Goal: Task Accomplishment & Management: Manage account settings

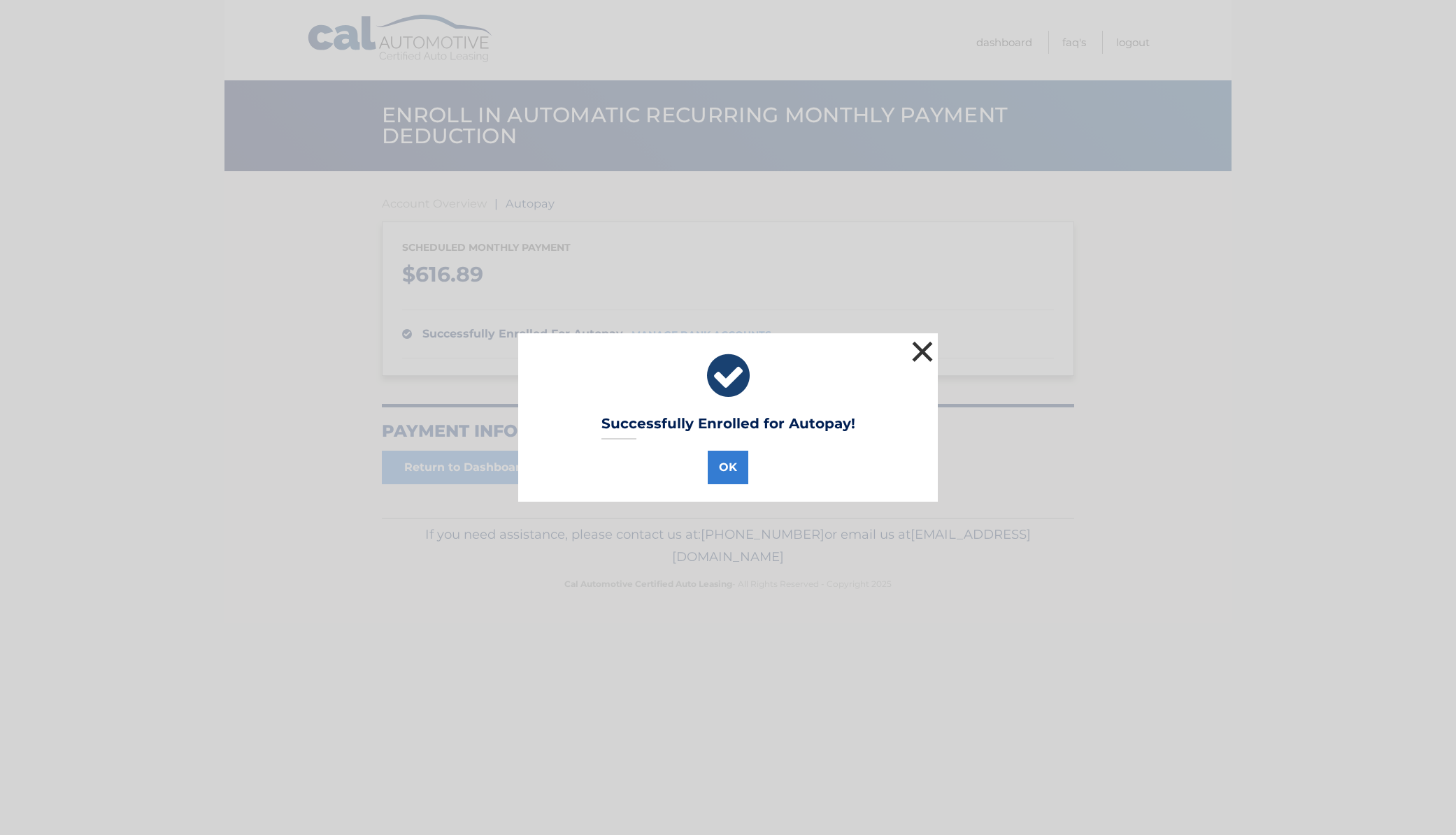
click at [915, 341] on button "×" at bounding box center [923, 352] width 28 height 28
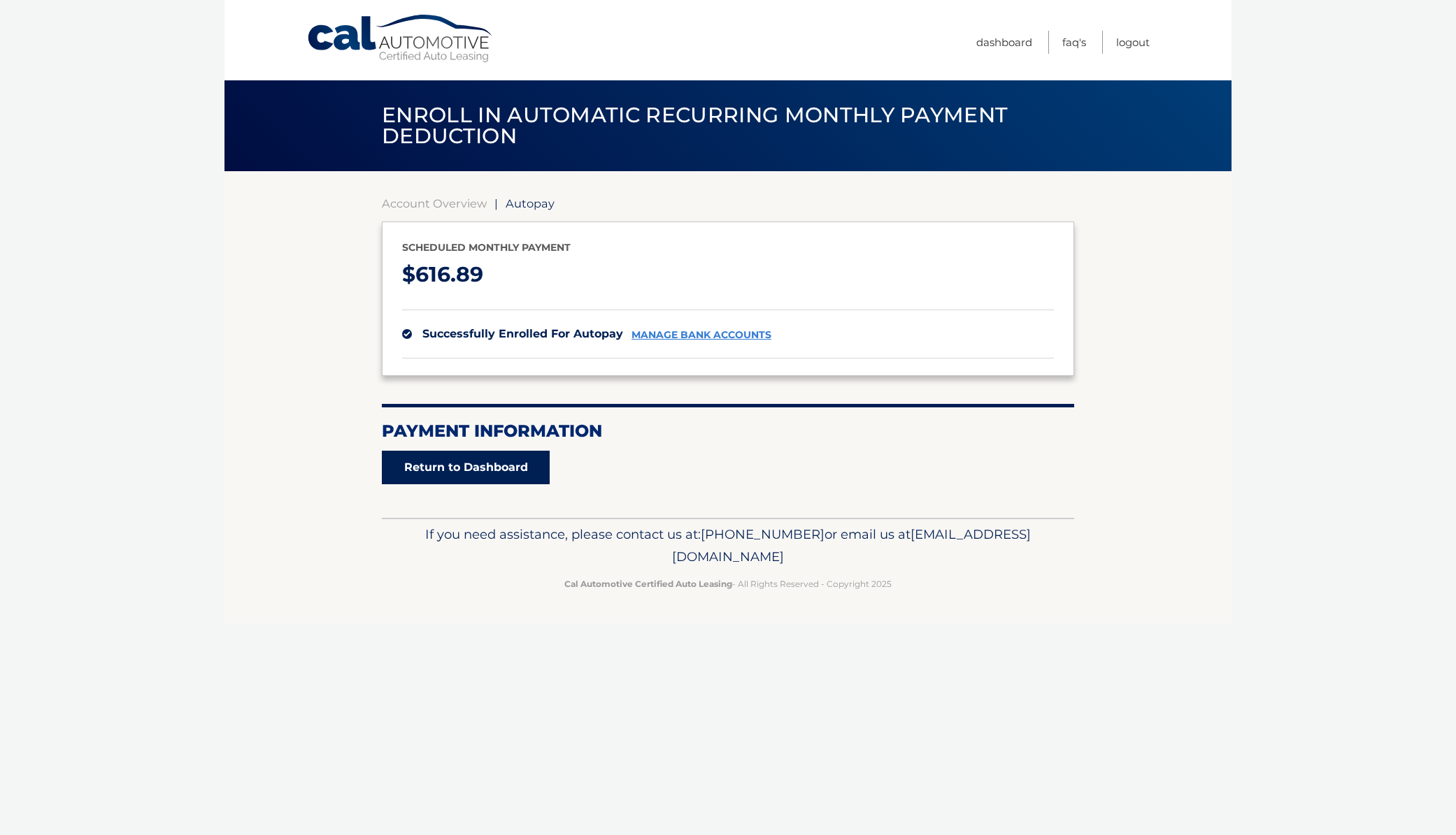
click at [486, 484] on link "Return to Dashboard" at bounding box center [466, 467] width 168 height 34
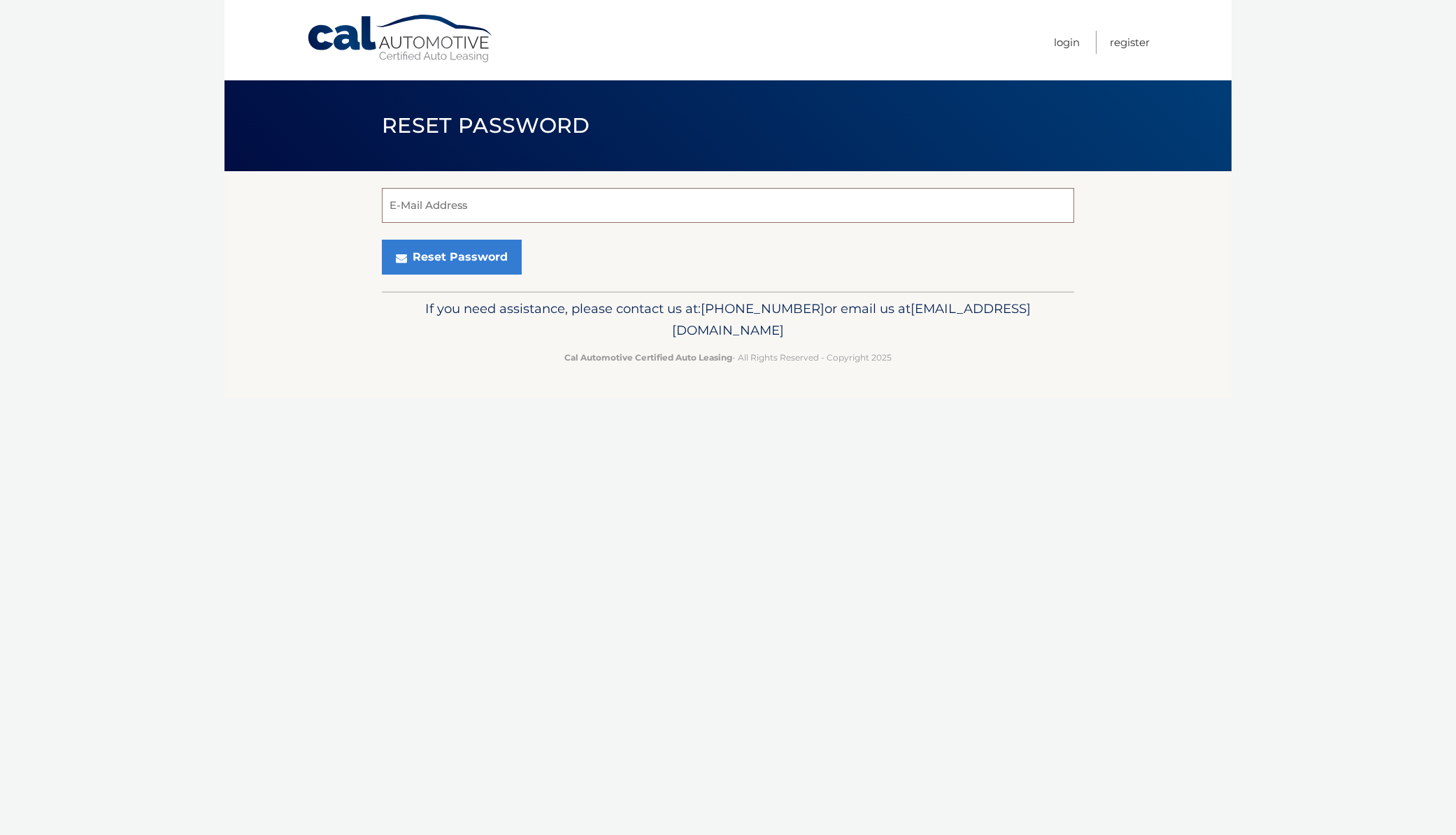
click at [585, 211] on input "E-Mail Address" at bounding box center [728, 205] width 693 height 35
type input "[EMAIL_ADDRESS][DOMAIN_NAME]"
click at [434, 271] on button "Reset Password" at bounding box center [452, 257] width 140 height 35
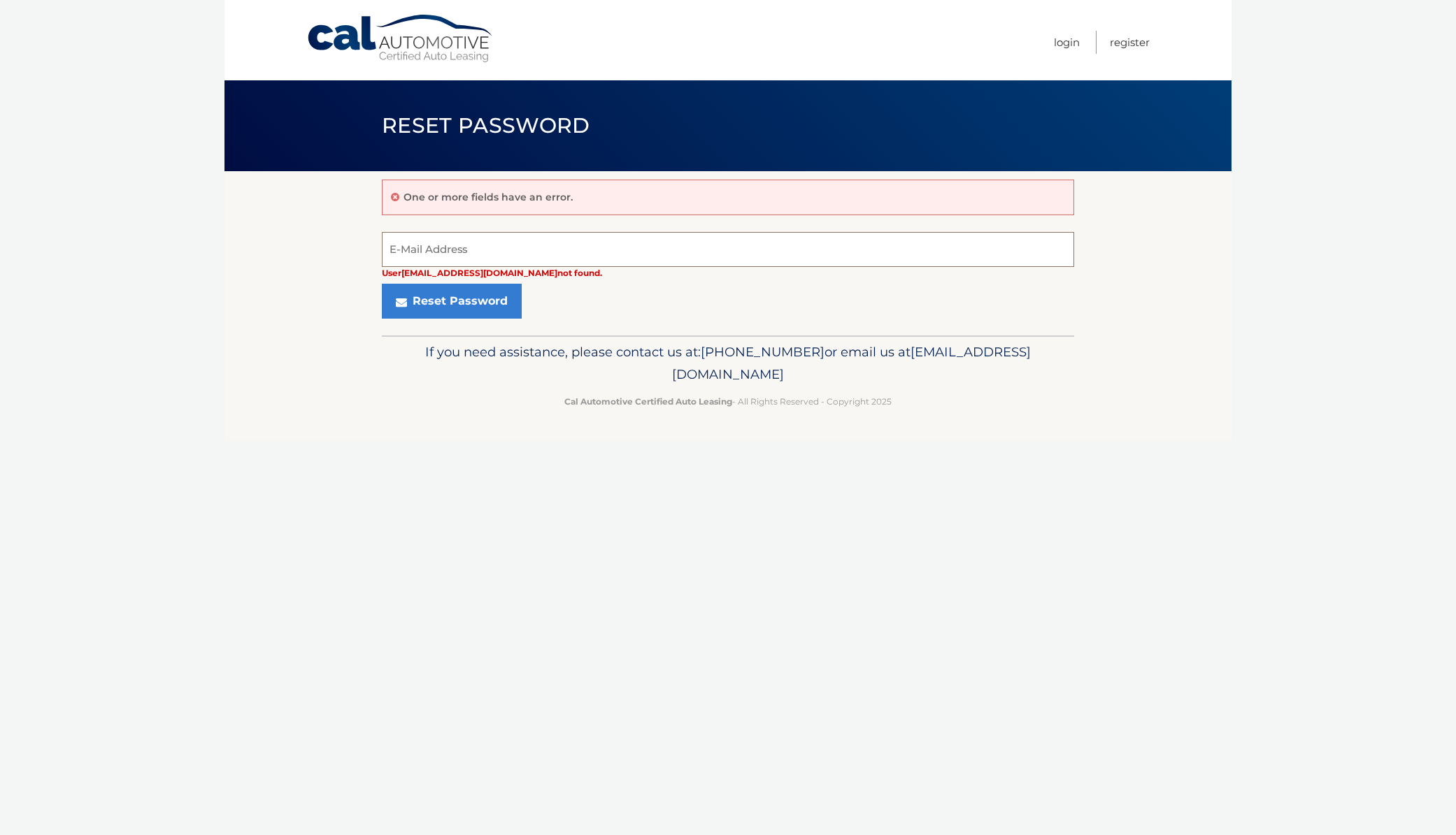
click at [452, 247] on input "E-Mail Address" at bounding box center [728, 249] width 693 height 35
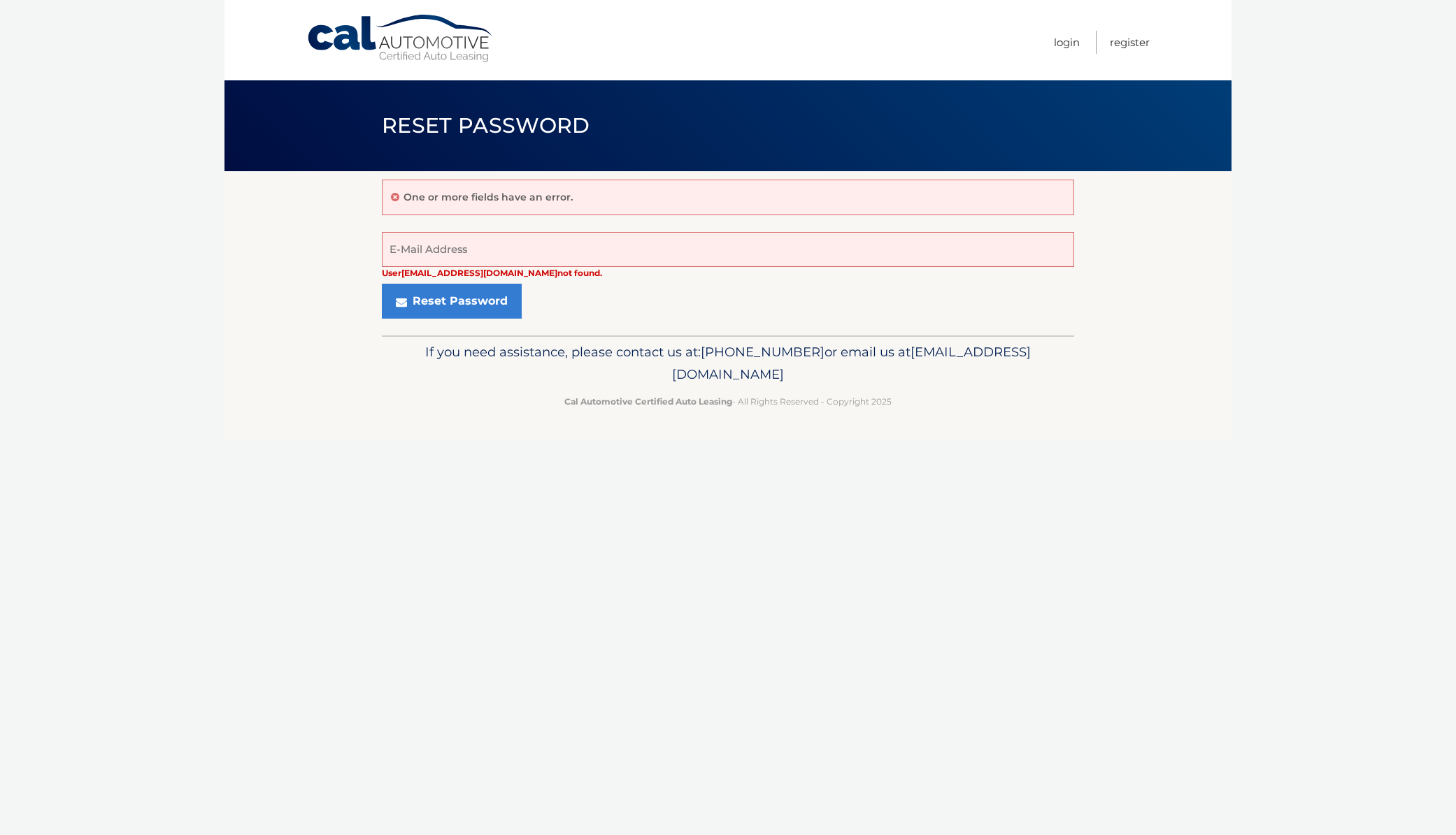
click at [245, 242] on section "One or more fields have an error. User dylanvending1@gmail.com not found. E-Mai…" at bounding box center [728, 253] width 1007 height 165
click at [485, 310] on button "Reset Password" at bounding box center [452, 301] width 140 height 35
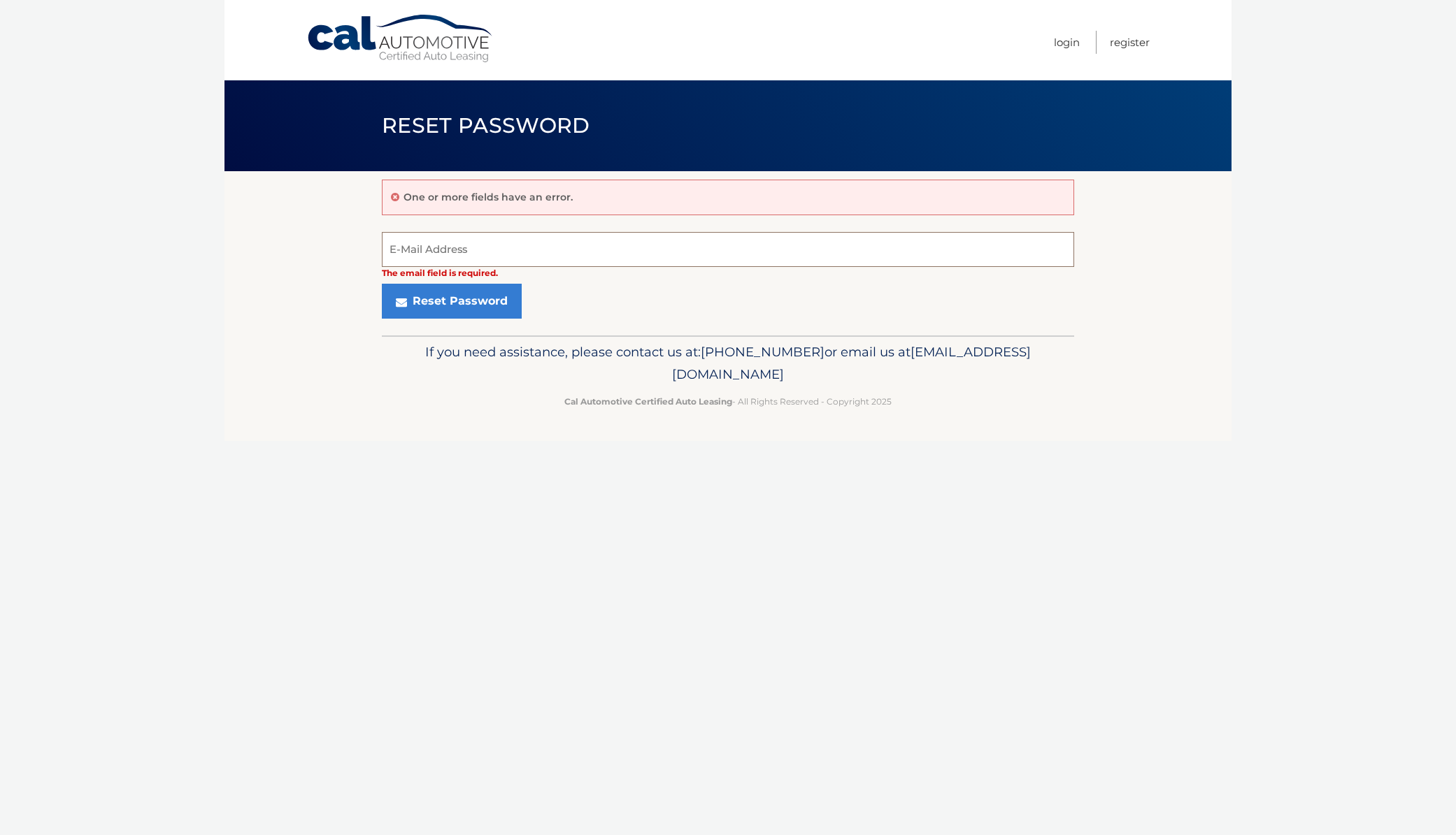
click at [501, 251] on input "E-Mail Address" at bounding box center [728, 249] width 693 height 35
type input "[EMAIL_ADDRESS][DOMAIN_NAME]"
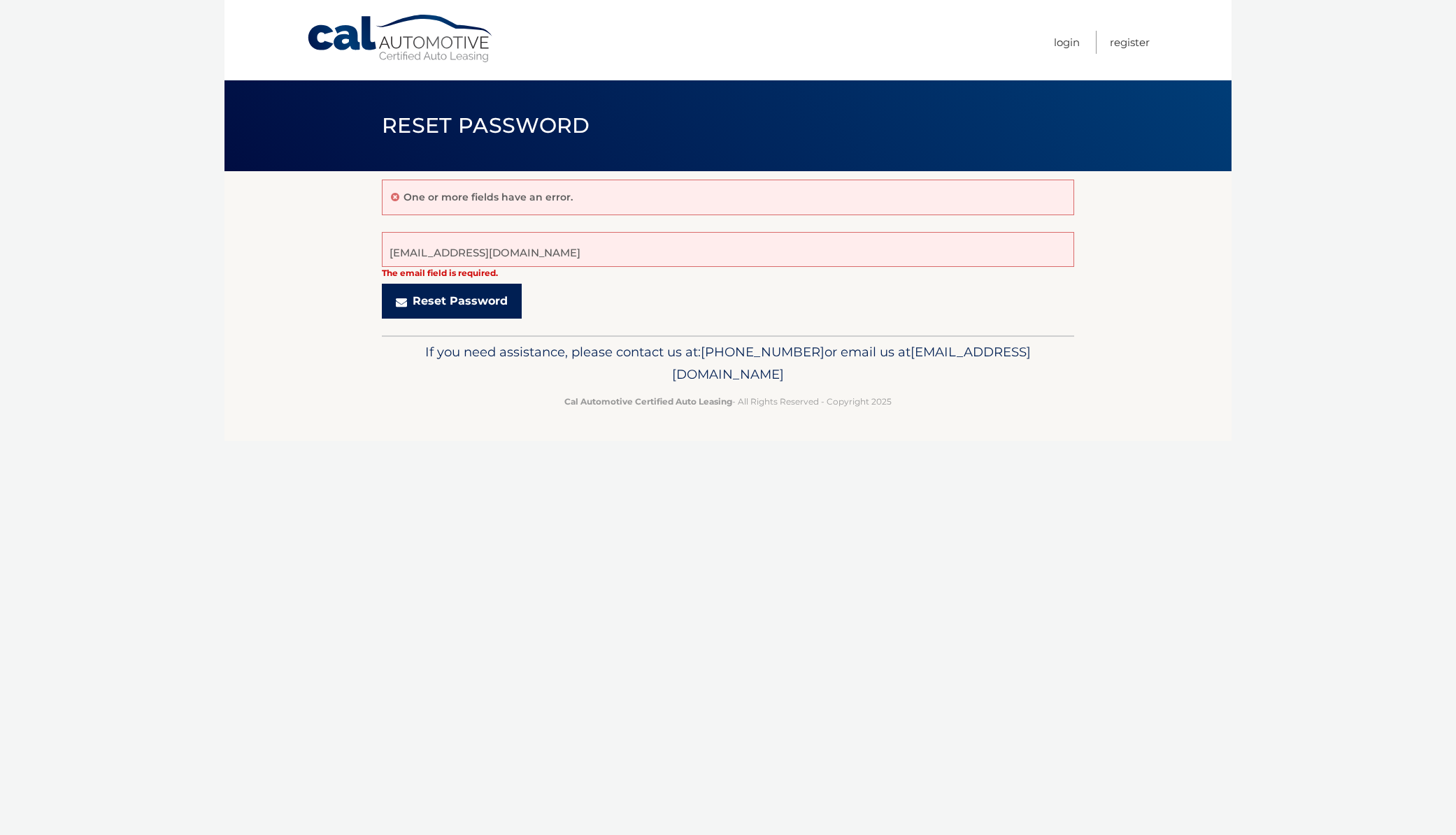
click at [510, 299] on button "Reset Password" at bounding box center [452, 301] width 140 height 35
click at [267, 260] on section "One or more fields have an error. User [EMAIL_ADDRESS][DOMAIN_NAME] not found. …" at bounding box center [728, 253] width 1007 height 165
click at [1072, 45] on ul "Login Register" at bounding box center [1101, 40] width 96 height 80
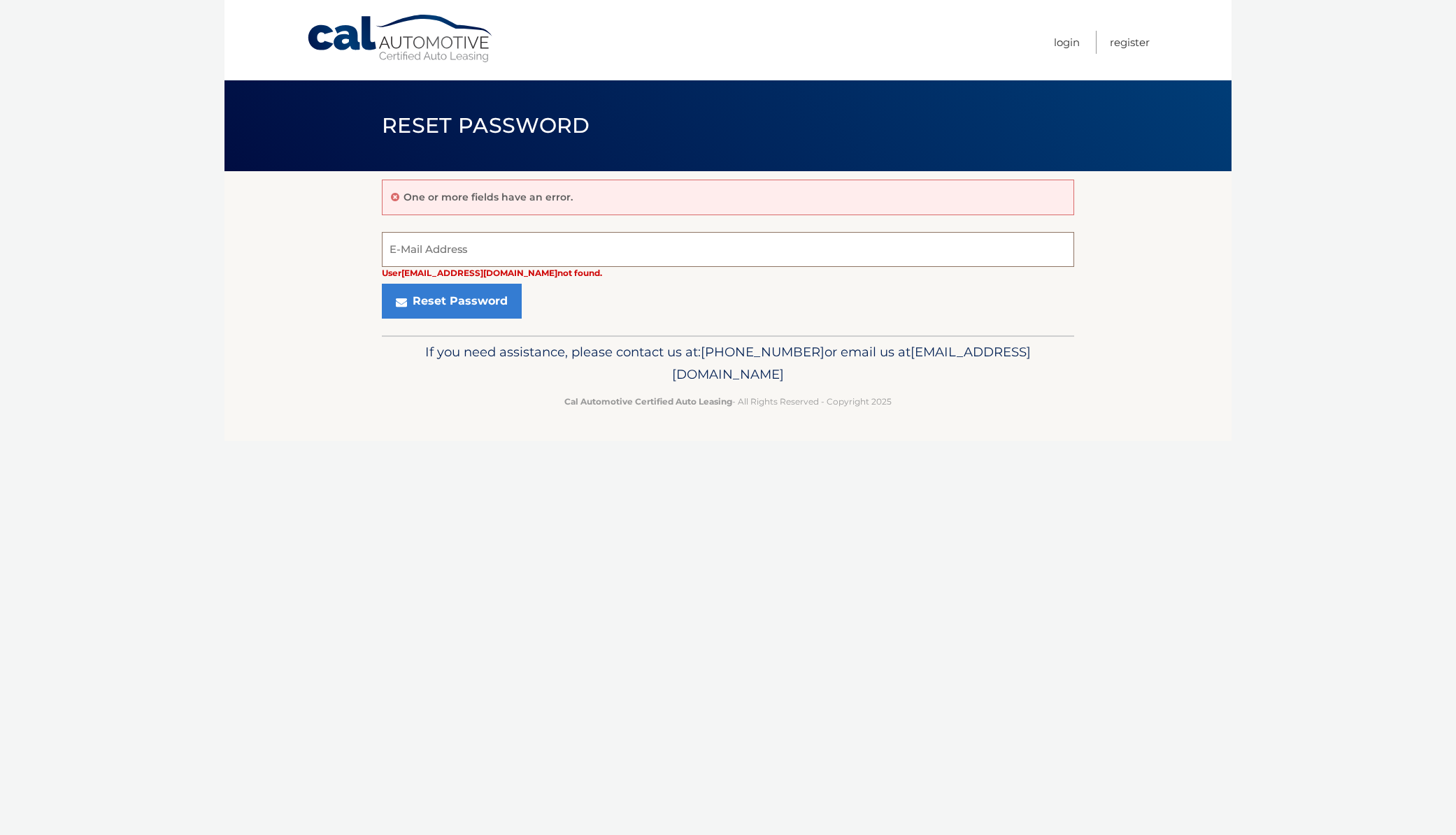
click at [587, 237] on input "E-Mail Address" at bounding box center [728, 249] width 693 height 35
type input "[EMAIL_ADDRESS][DOMAIN_NAME]"
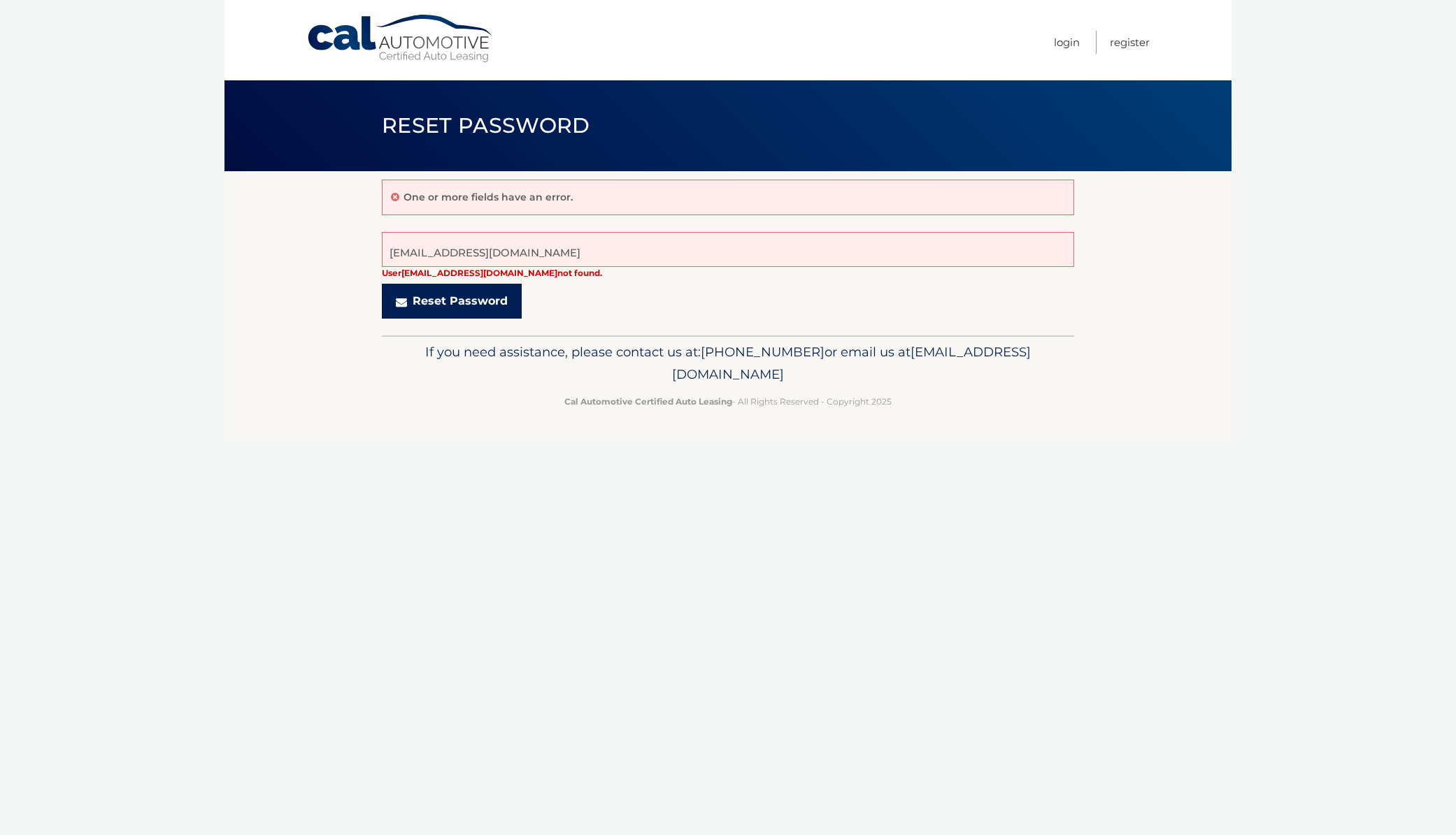
click at [481, 304] on button "Reset Password" at bounding box center [452, 301] width 140 height 35
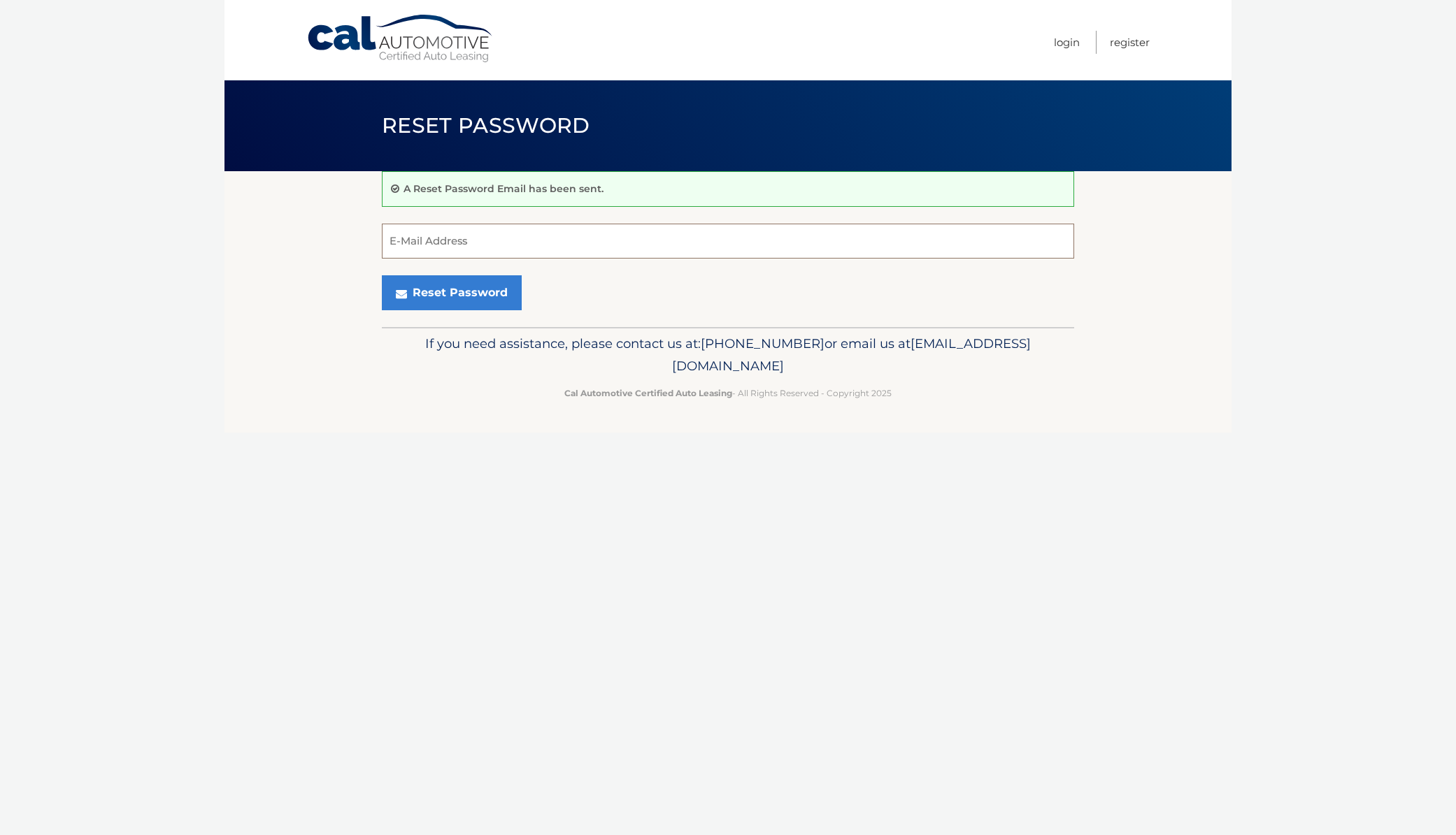
click at [503, 246] on input "E-Mail Address" at bounding box center [728, 241] width 693 height 35
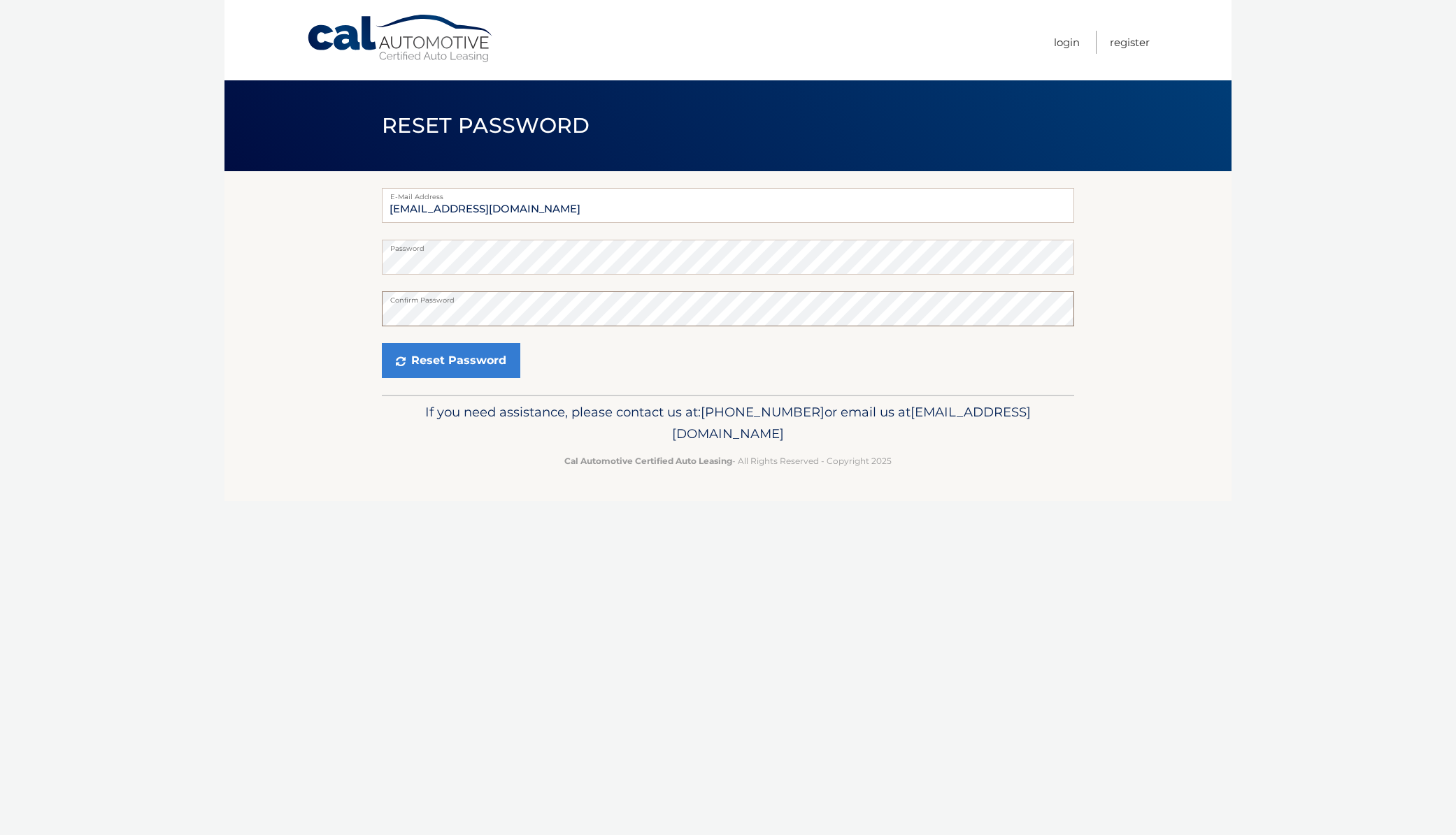
click at [382, 343] on button "Reset Password" at bounding box center [452, 360] width 139 height 35
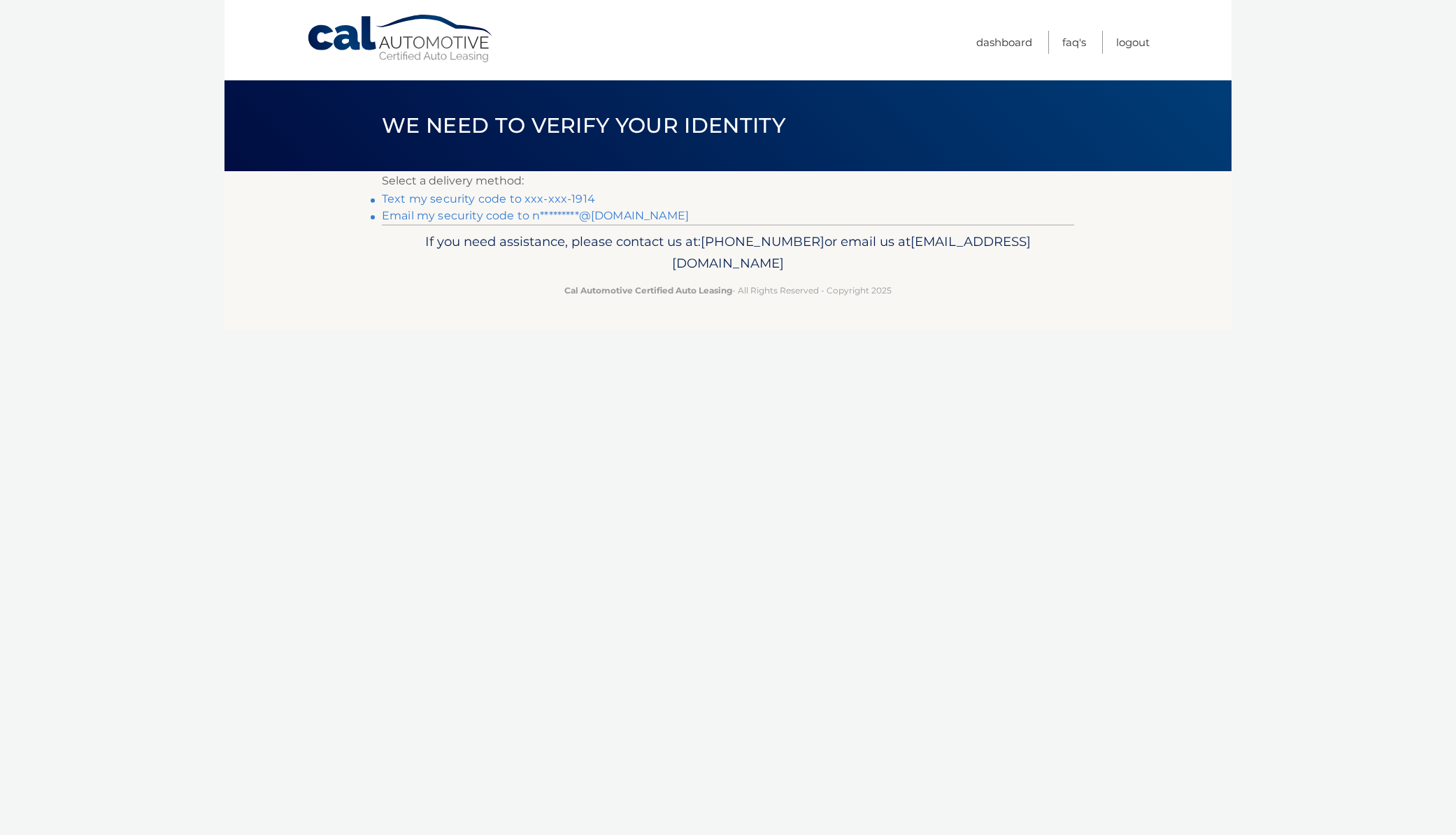
click at [595, 206] on link "Text my security code to xxx-xxx-1914" at bounding box center [488, 199] width 213 height 13
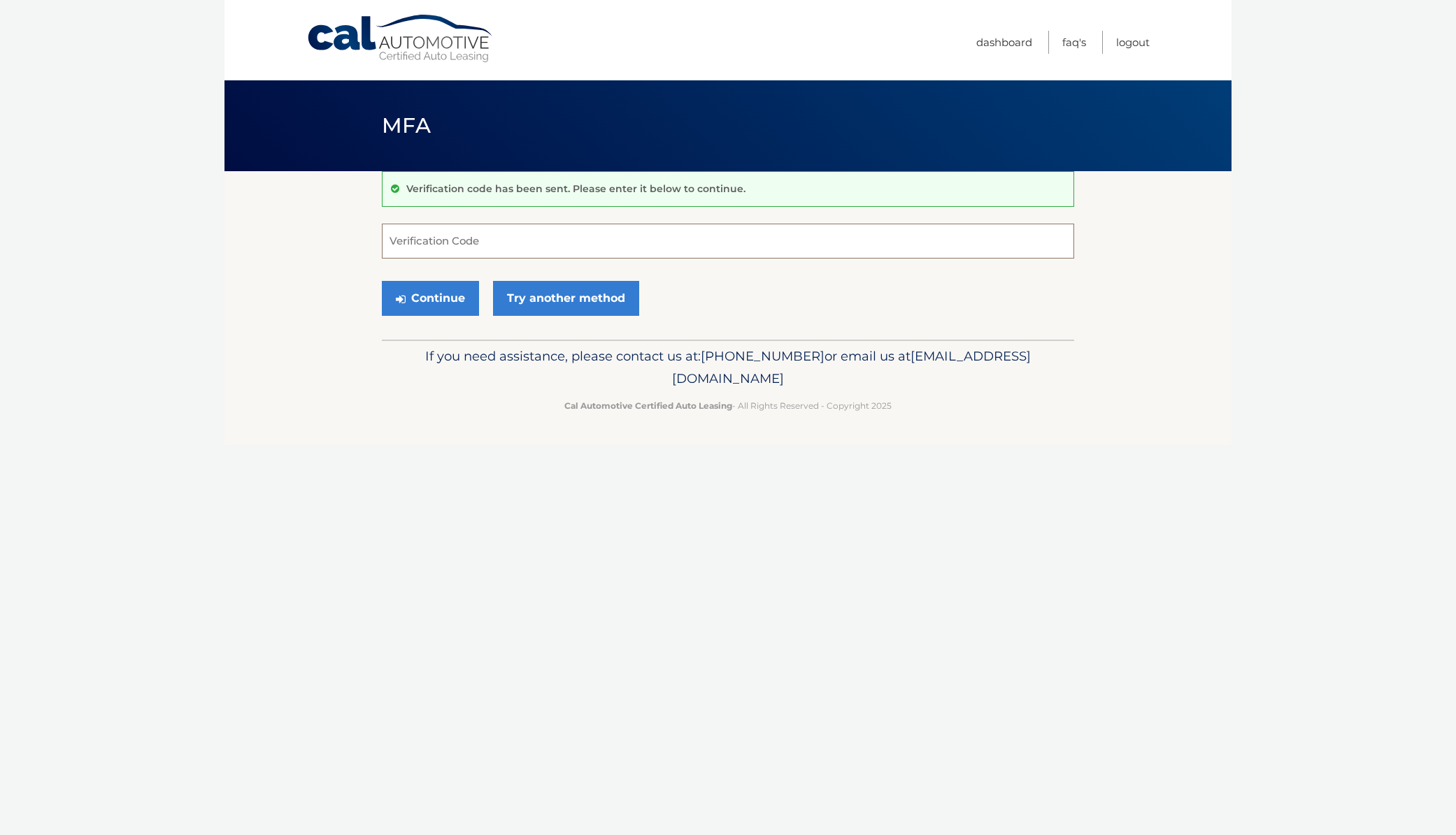
click at [652, 242] on input "Verification Code" at bounding box center [728, 241] width 693 height 35
type input "156997"
click at [382, 281] on button "Continue" at bounding box center [430, 298] width 97 height 35
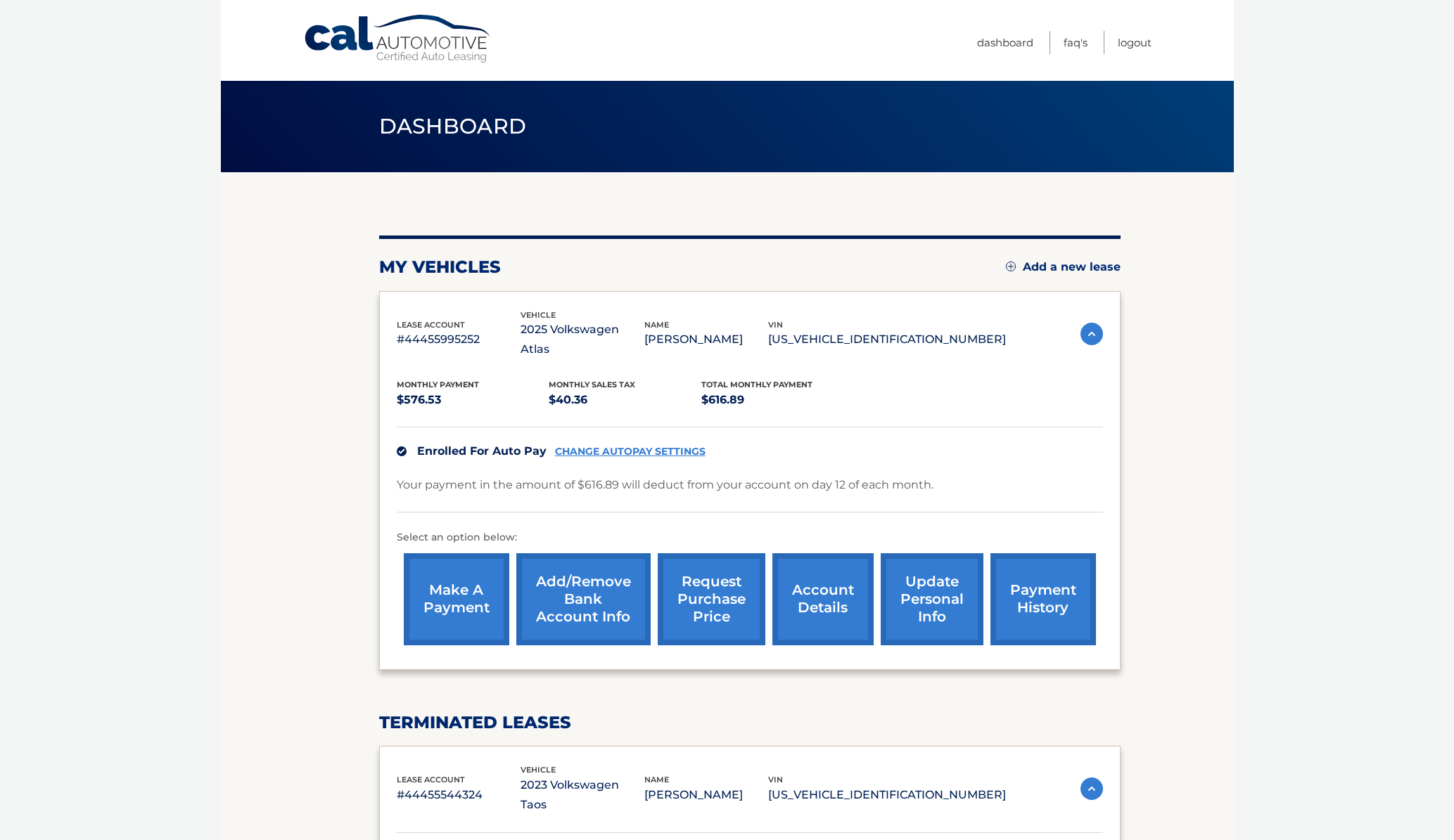
click at [248, 361] on section "my vehicles Add a new lease lease account #44455995252 vehicle 2025 Volkswagen …" at bounding box center [727, 576] width 1013 height 808
click at [1210, 381] on section "my vehicles Add a new lease lease account #44455995252 vehicle 2025 Volkswagen …" at bounding box center [727, 576] width 1013 height 808
